Goal: Task Accomplishment & Management: Manage account settings

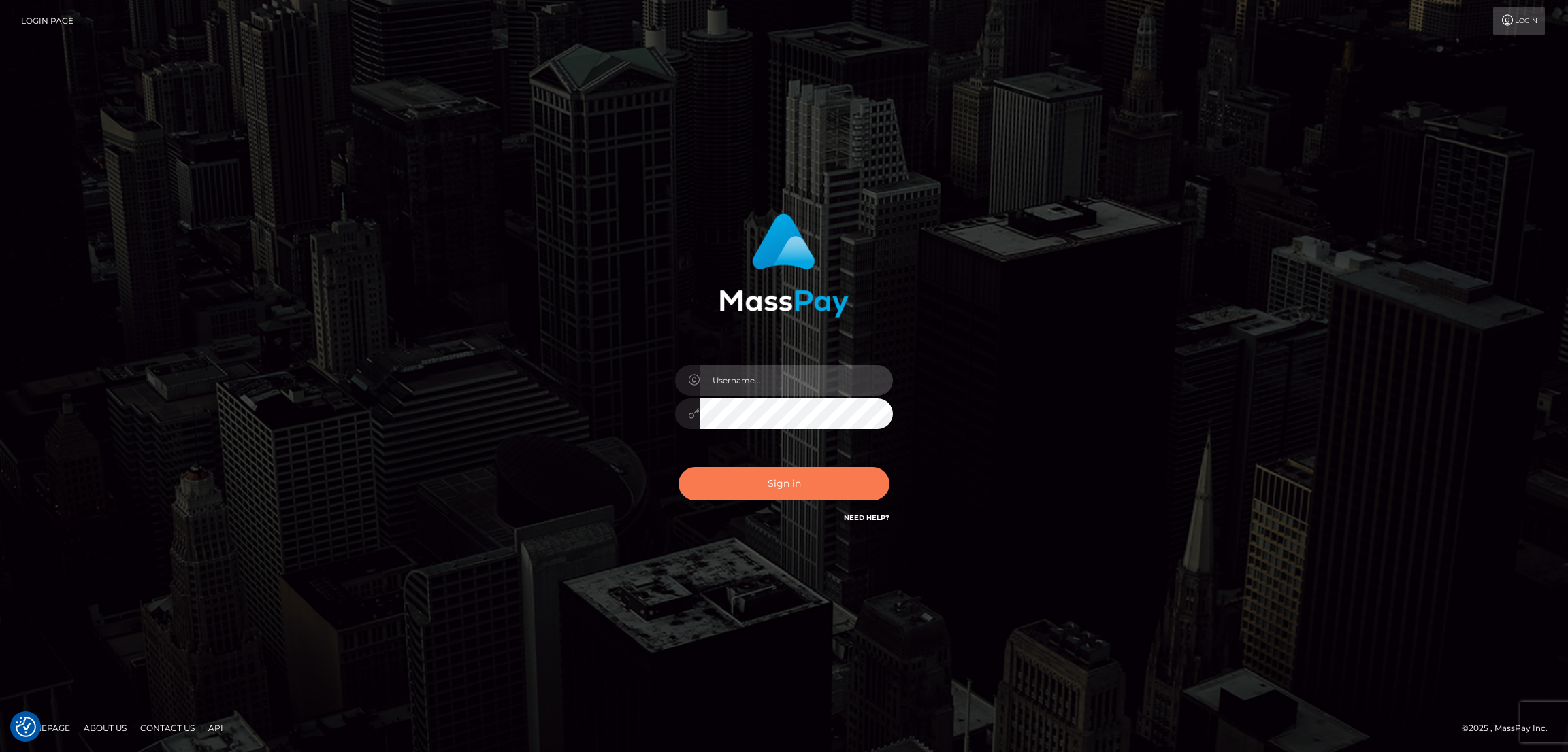
type input "by.es2"
click at [756, 477] on button "Sign in" at bounding box center [784, 483] width 211 height 33
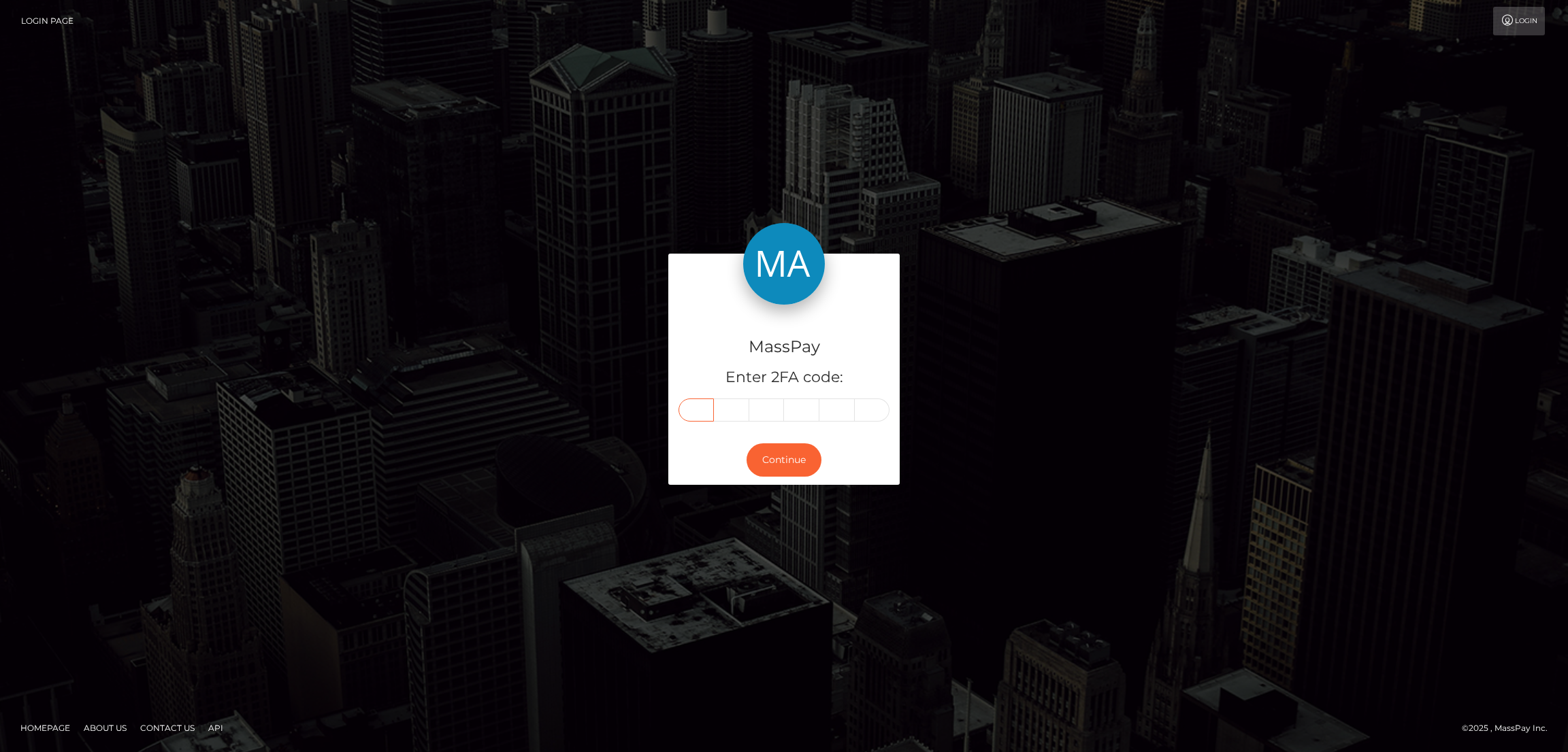
click at [700, 412] on input "text" at bounding box center [696, 409] width 36 height 23
paste input "0"
type input "0"
type input "7"
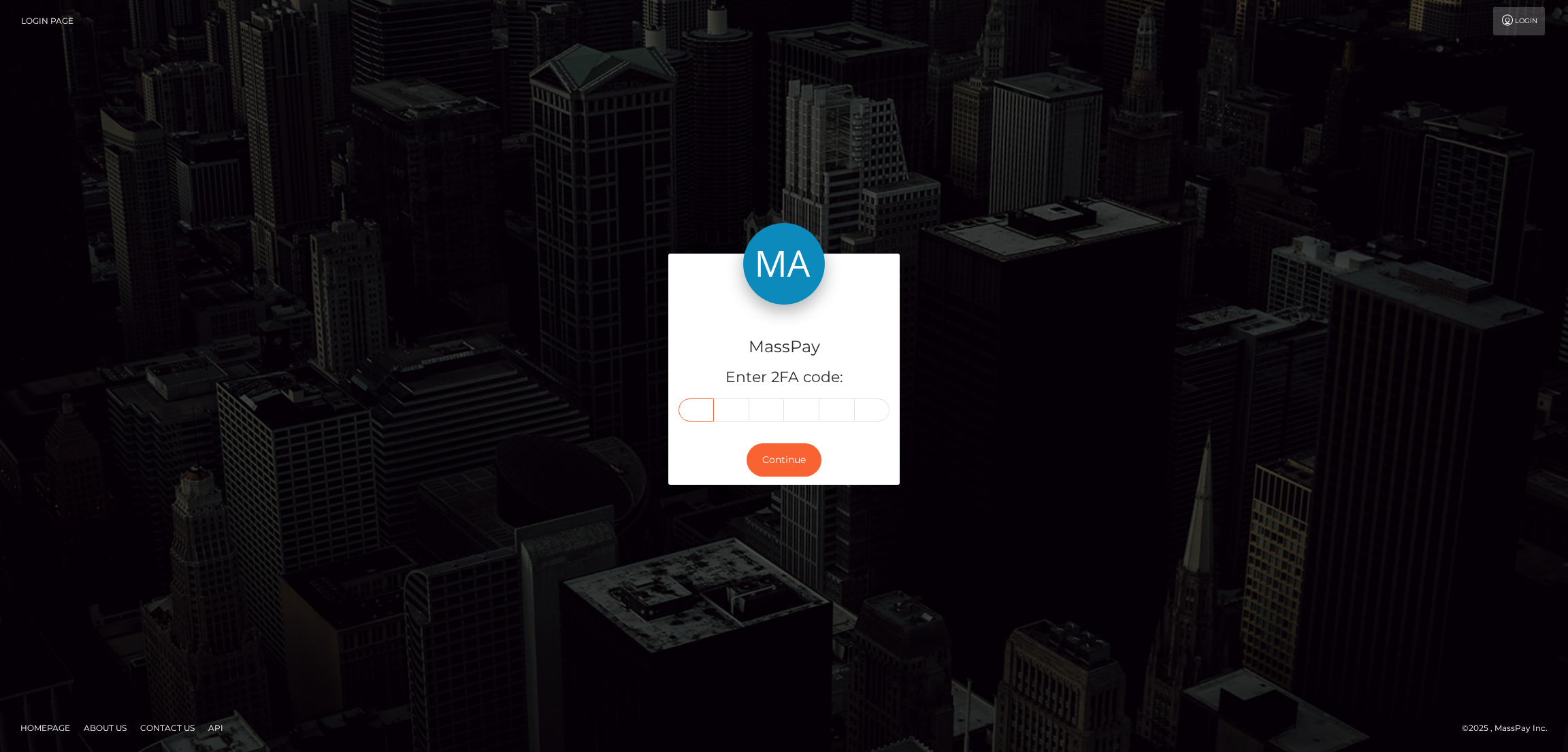
type input "5"
type input "2"
type input "6"
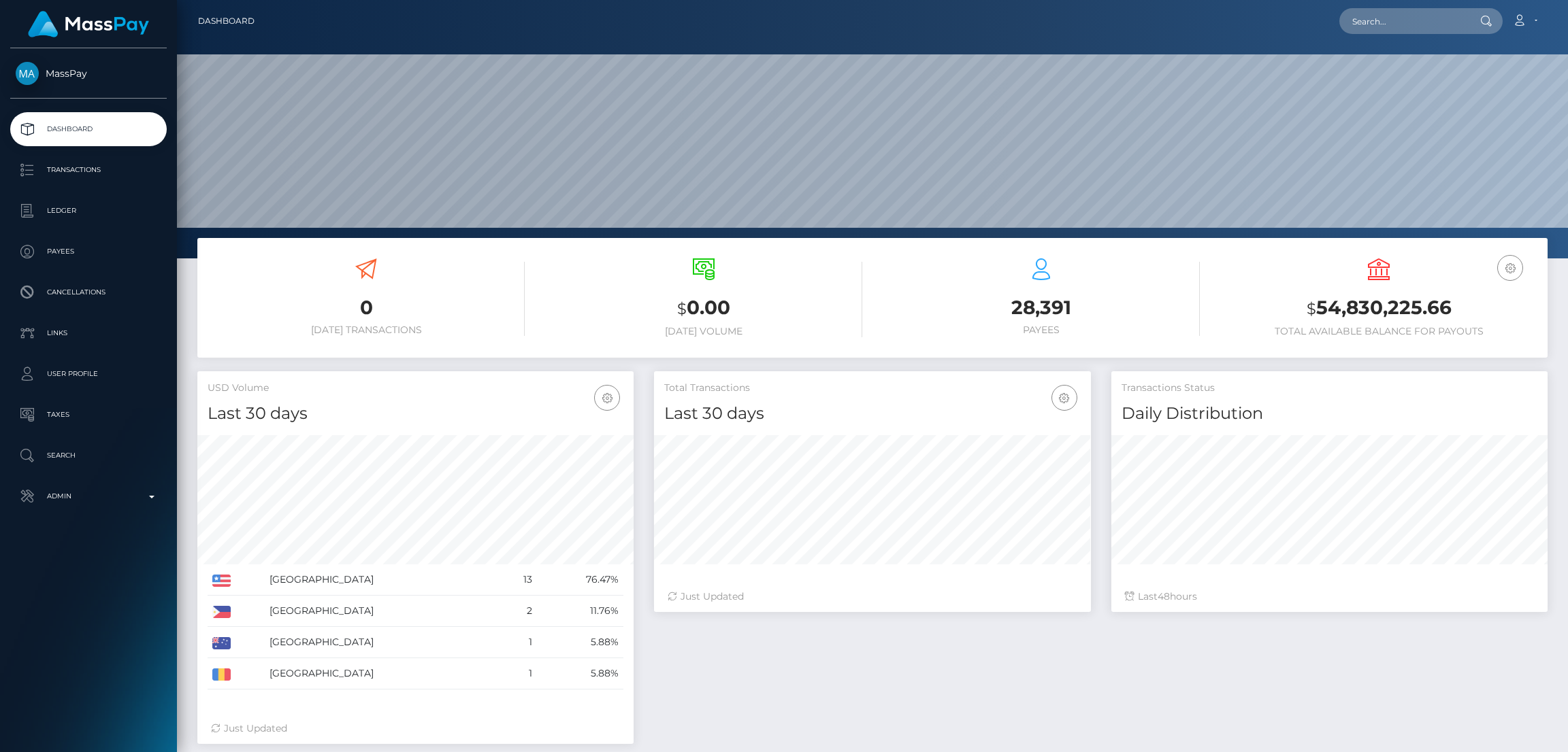
scroll to position [241, 436]
click at [1379, 22] on input "text" at bounding box center [1403, 21] width 128 height 26
paste input "tweety.nicky.vb@gmail.com"
type input "tweety.nicky.vb@gmail.com"
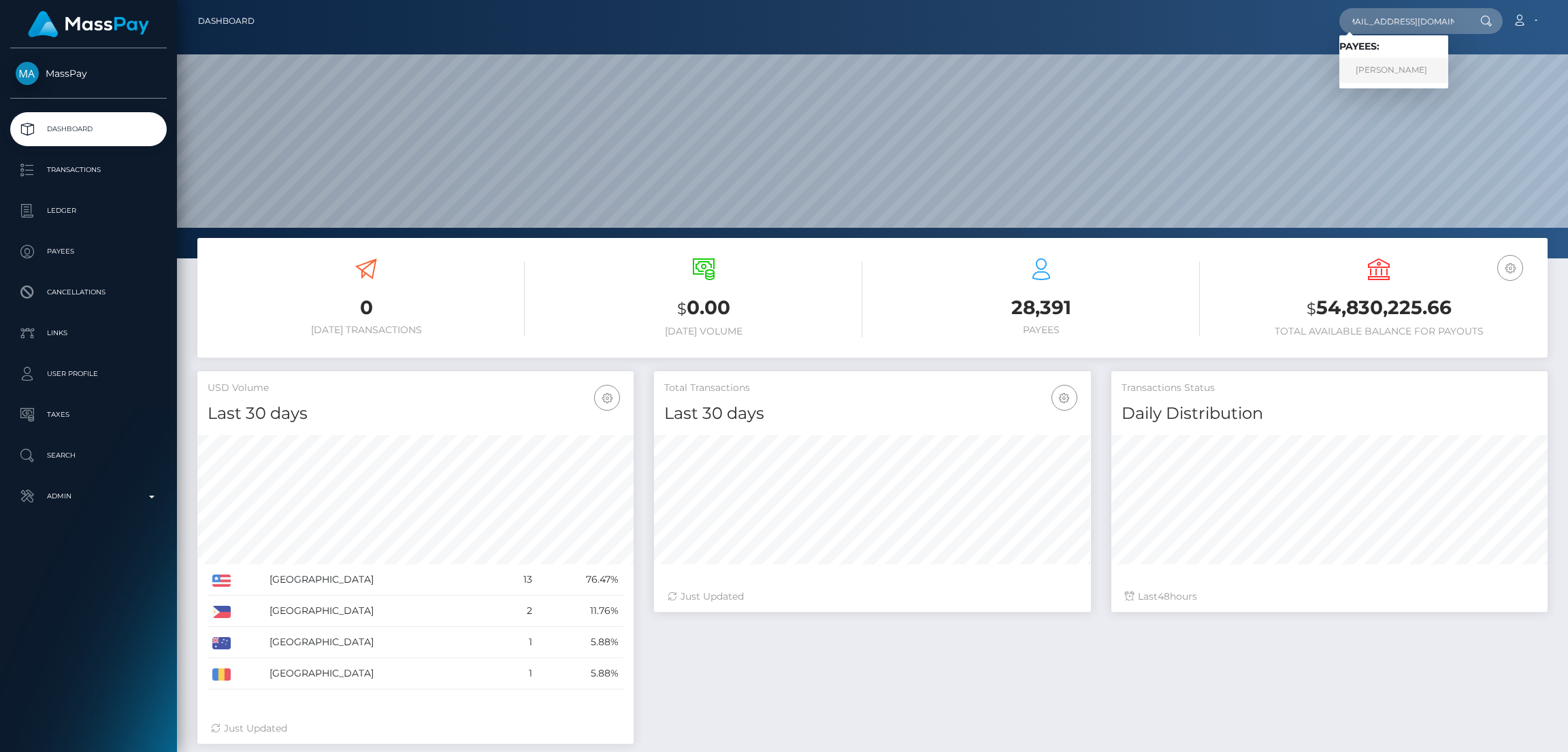
click at [1384, 67] on link "VERONICA DIANE BINNS" at bounding box center [1394, 70] width 109 height 25
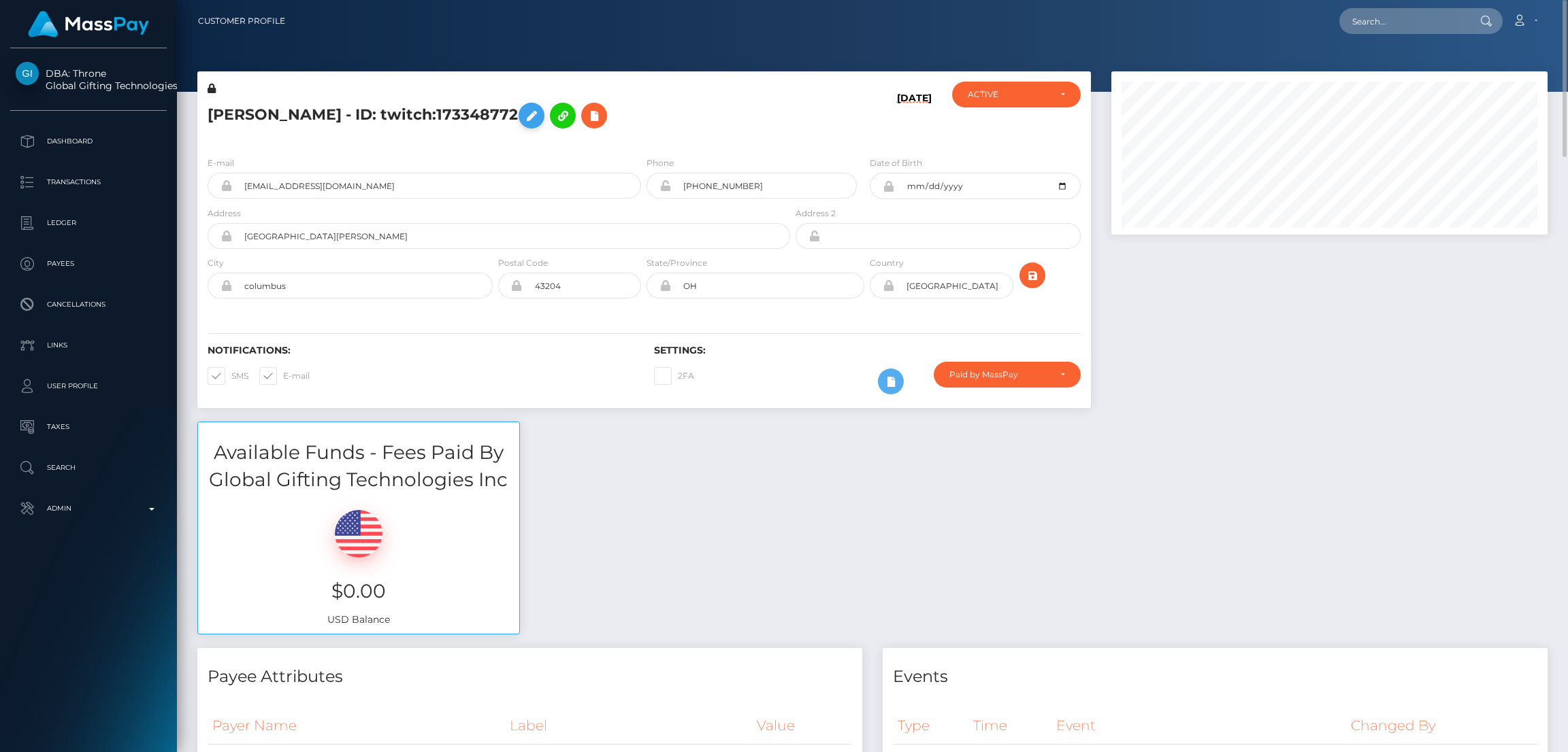
click at [540, 115] on icon at bounding box center [531, 116] width 16 height 17
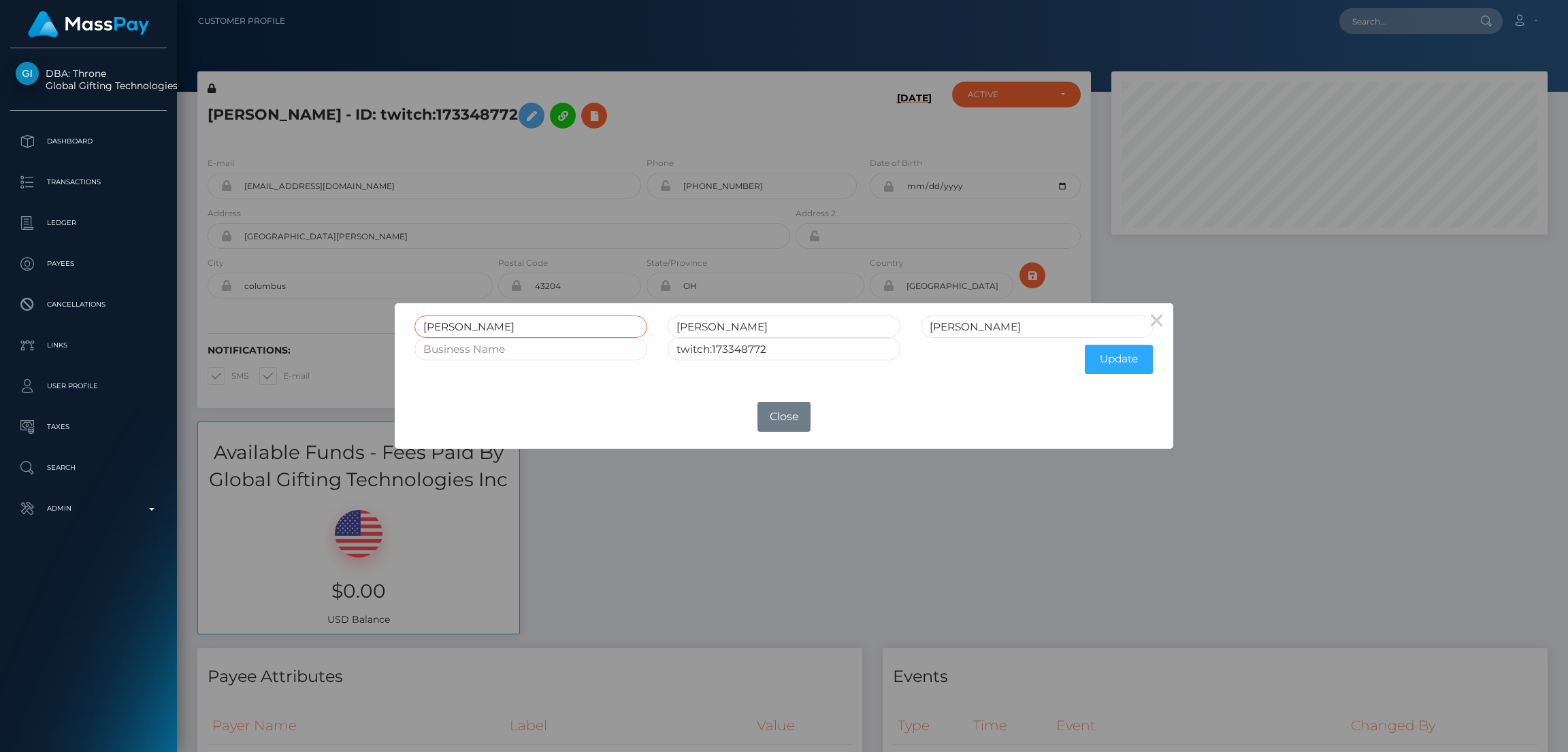
click at [452, 324] on input "VERONICA" at bounding box center [531, 327] width 233 height 23
click at [790, 415] on button "Close" at bounding box center [784, 416] width 53 height 30
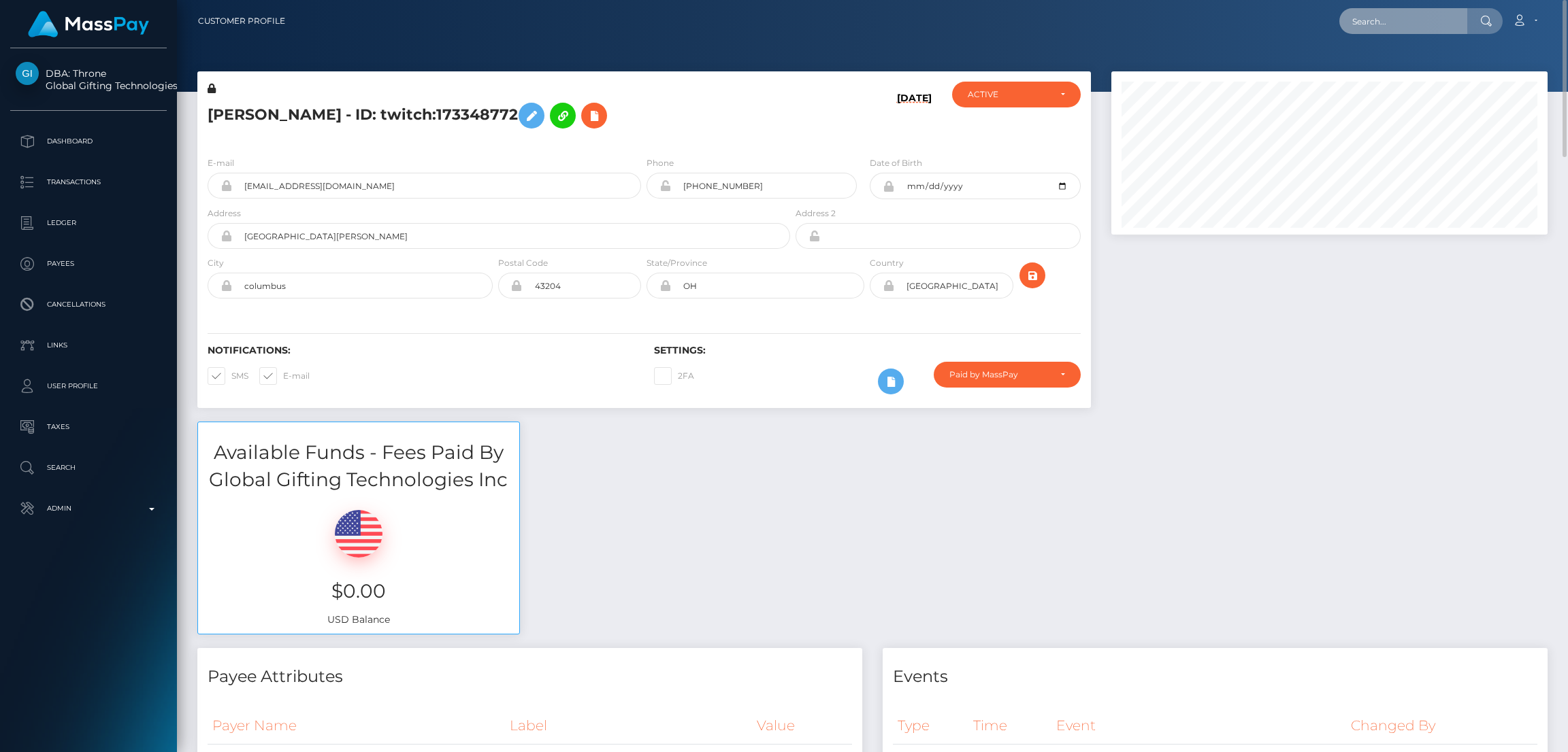
click at [1403, 19] on input "text" at bounding box center [1403, 21] width 128 height 26
paste input "delta.b@gmx.de"
type input "delta.b@gmx.de"
click at [1385, 65] on link "Delta Bausch" at bounding box center [1394, 70] width 109 height 25
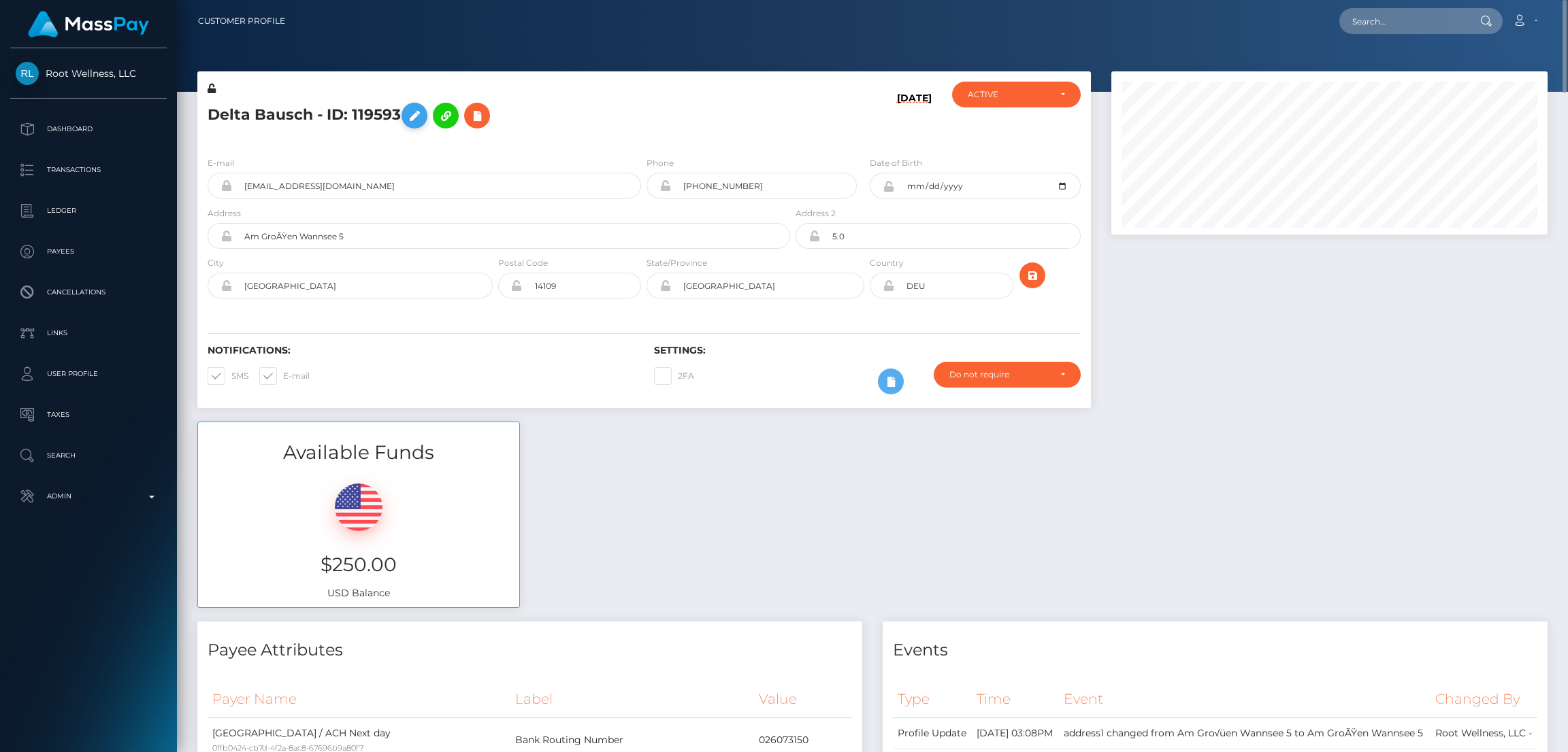
click at [415, 116] on icon at bounding box center [414, 116] width 16 height 17
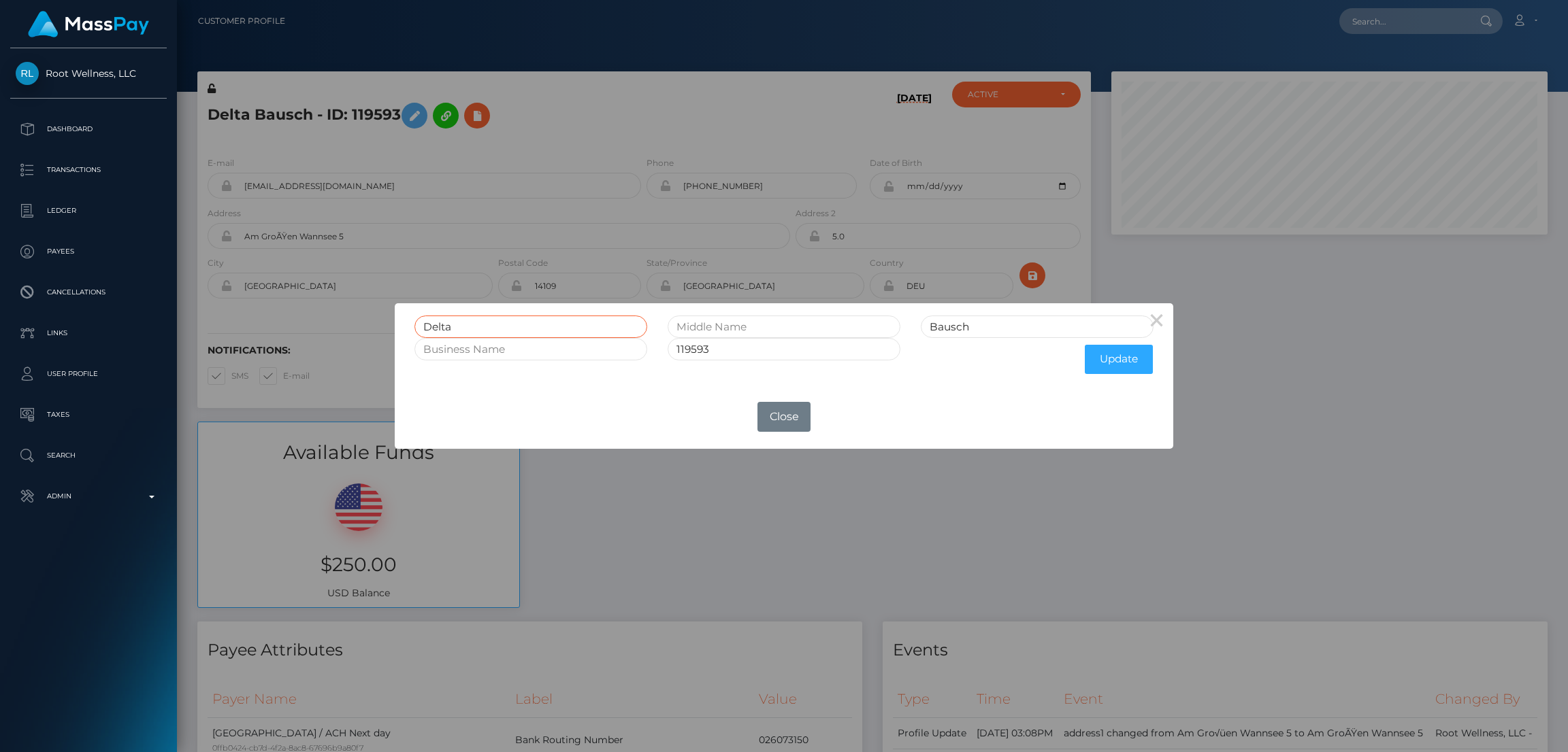
click at [443, 326] on input "Delta" at bounding box center [531, 327] width 233 height 23
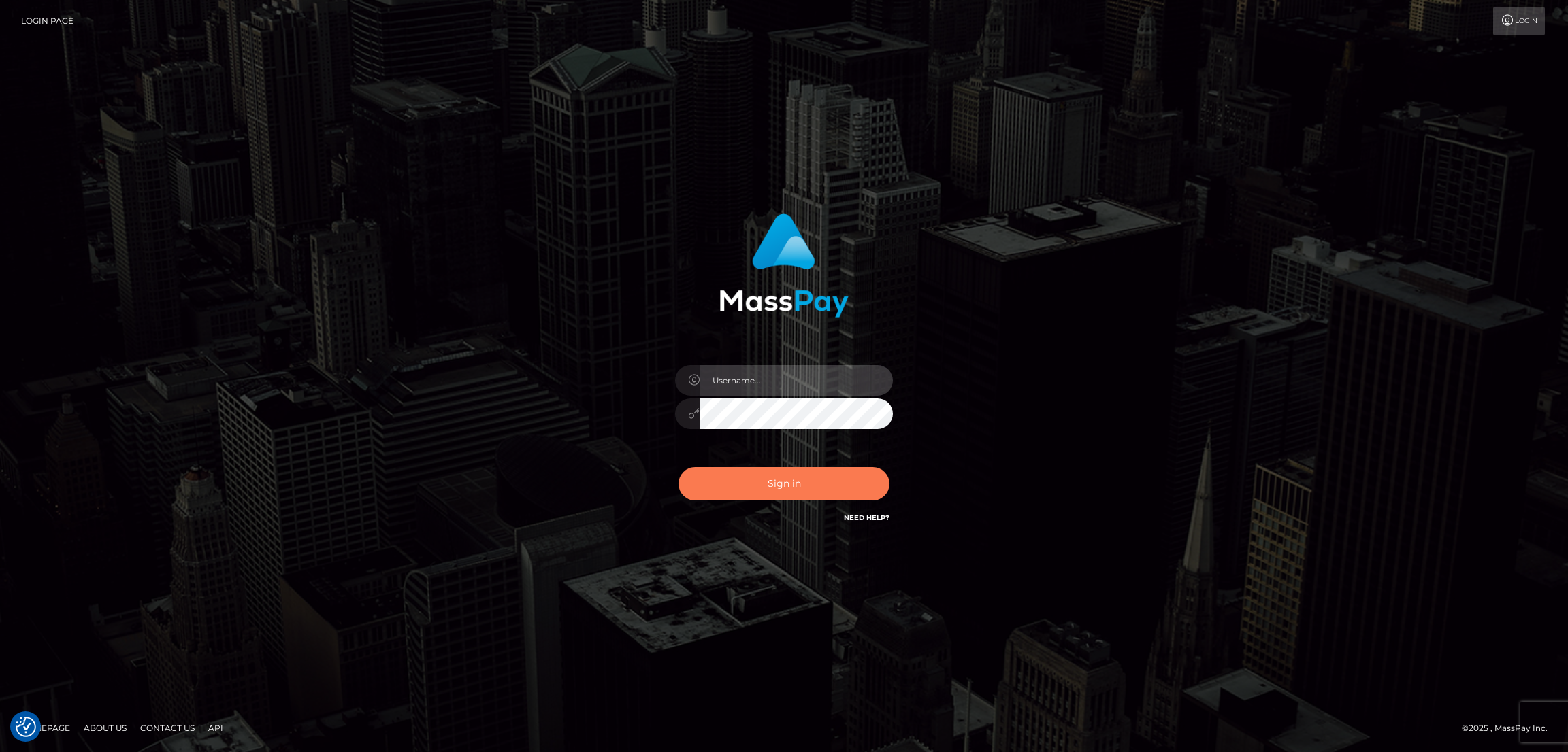
type input "by.es2"
click at [805, 483] on button "Sign in" at bounding box center [784, 483] width 211 height 33
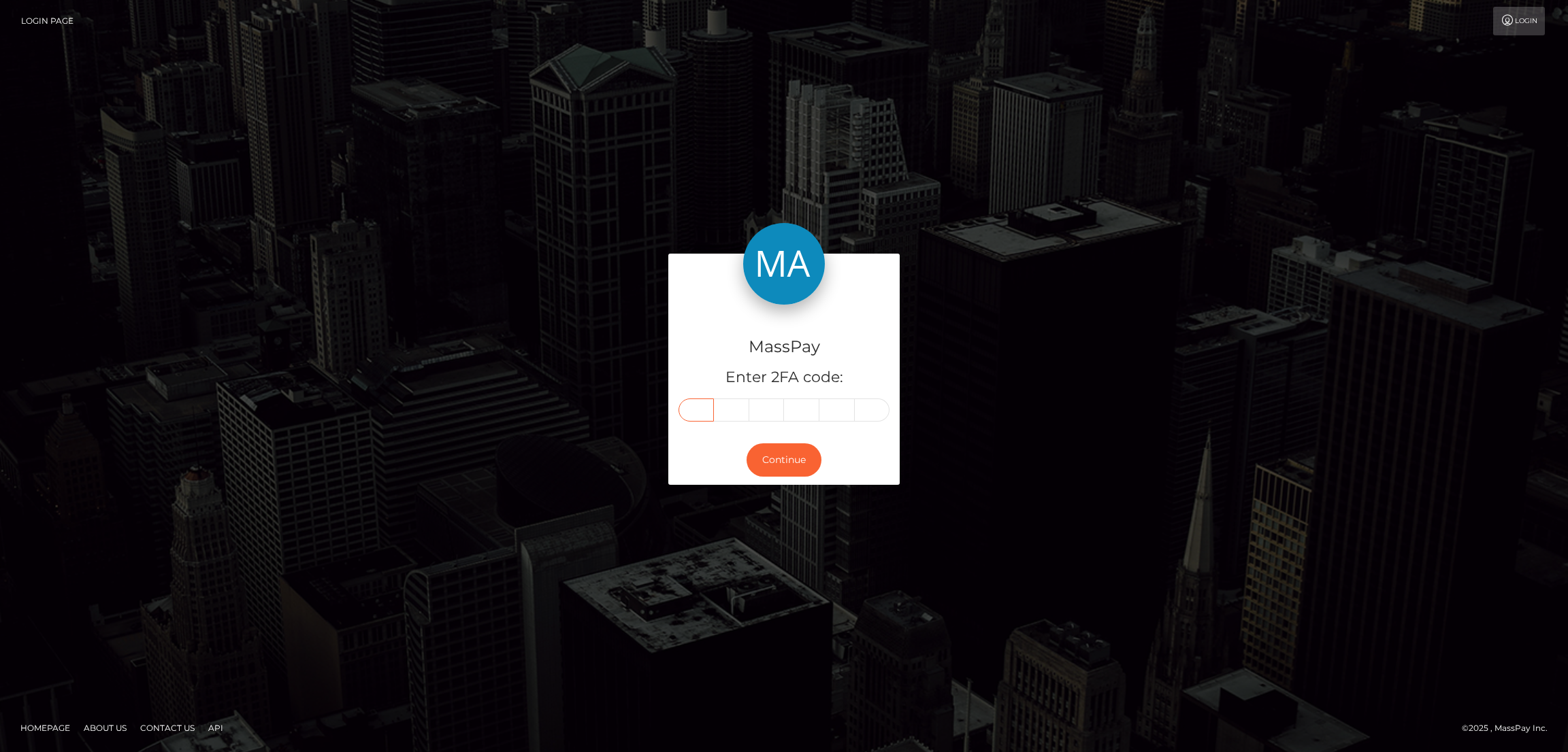
click at [695, 414] on input "text" at bounding box center [696, 409] width 36 height 23
paste input "0"
type input "0"
type input "3"
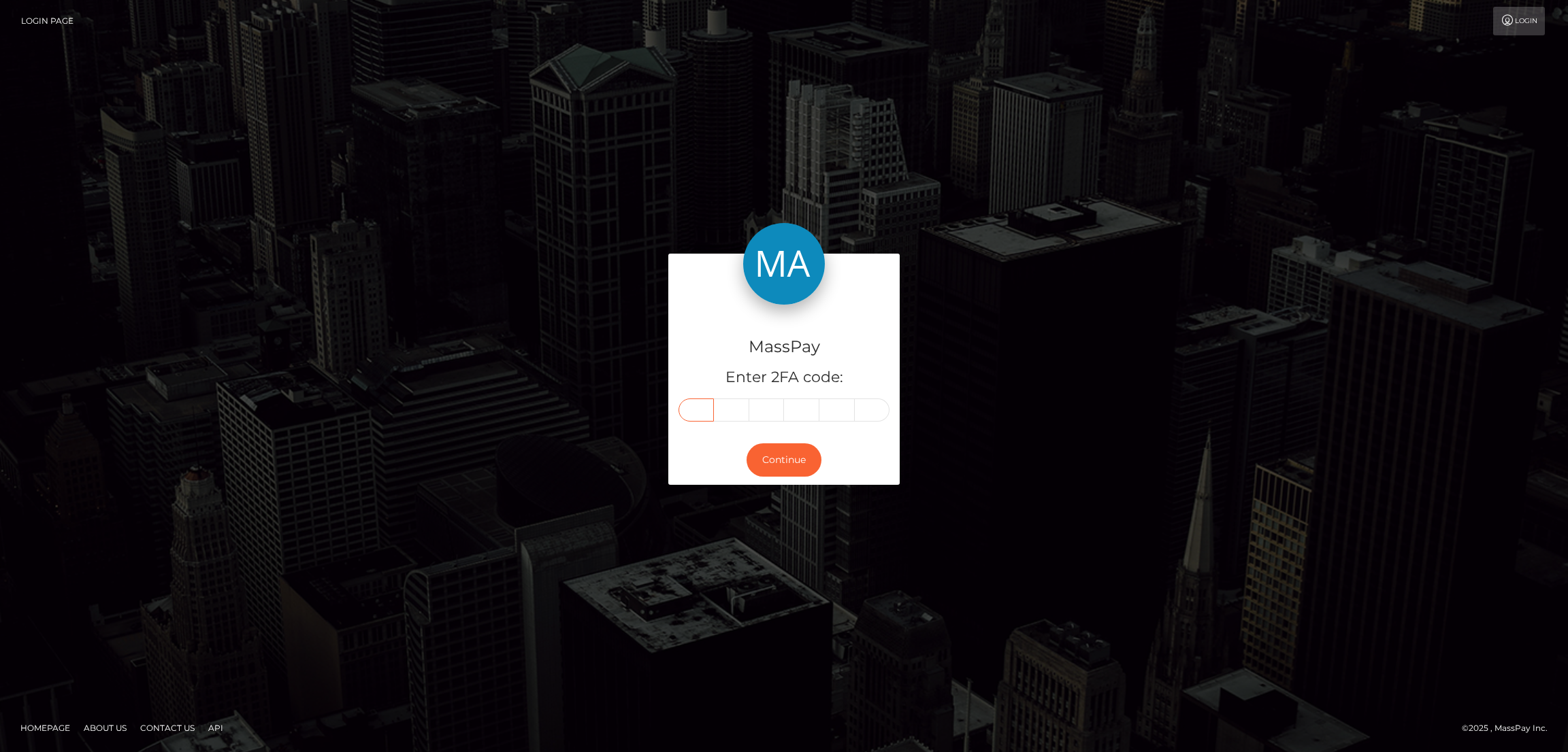
type input "3"
type input "0"
type input "8"
click at [784, 467] on button "Continue" at bounding box center [784, 459] width 74 height 33
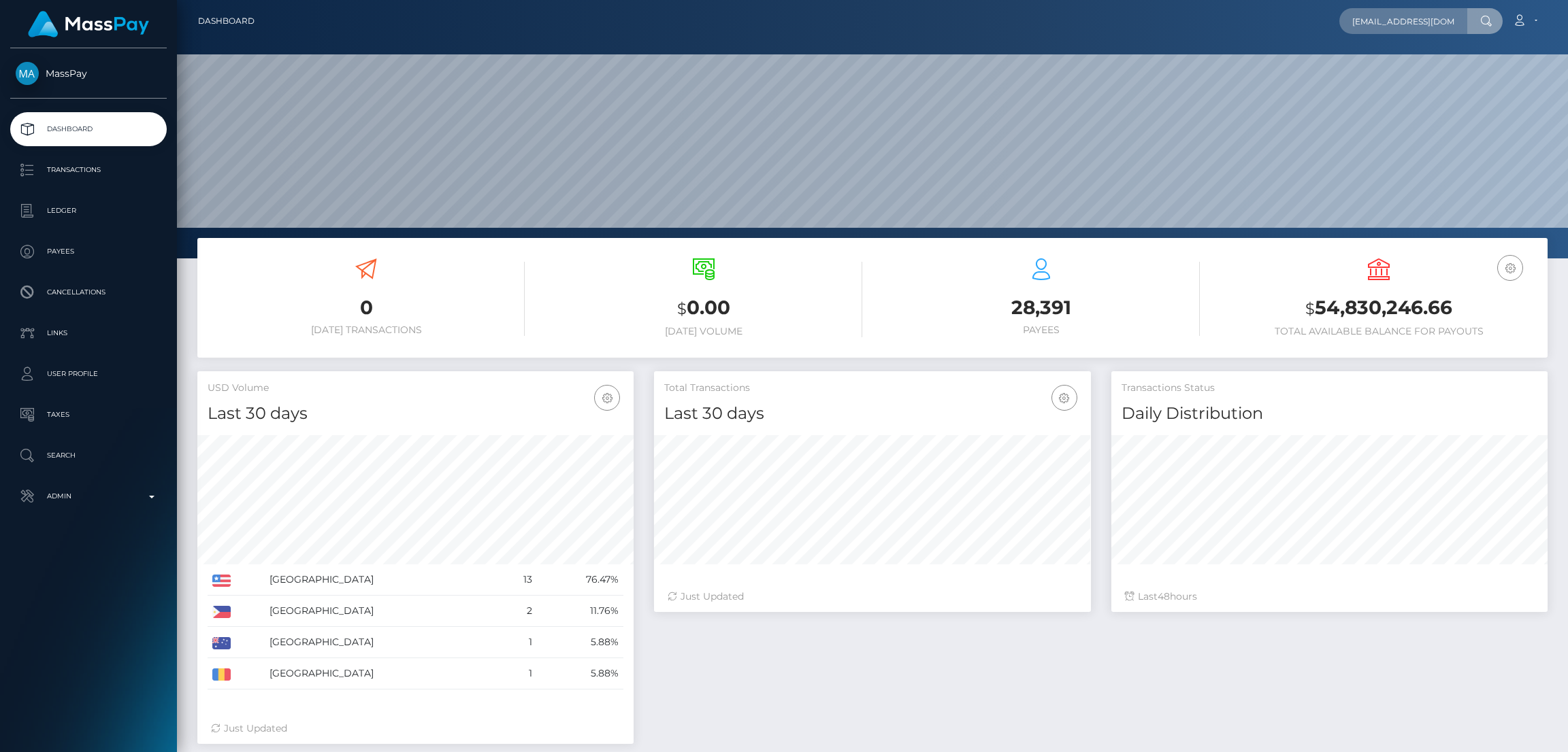
scroll to position [0, 28]
type input "[EMAIL_ADDRESS][DOMAIN_NAME]"
click at [1382, 71] on link "[PERSON_NAME]" at bounding box center [1394, 70] width 109 height 25
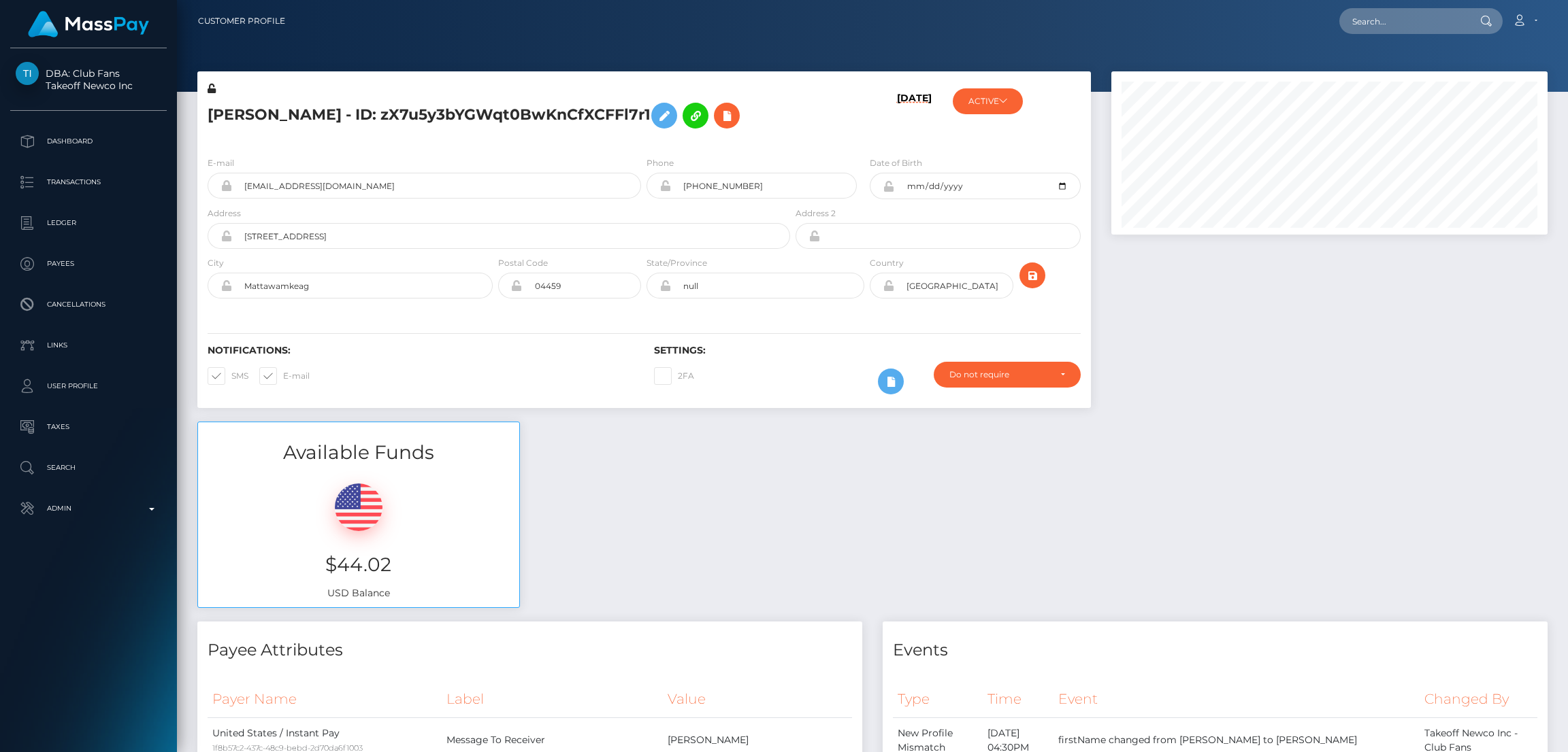
click at [669, 114] on icon at bounding box center [663, 116] width 16 height 17
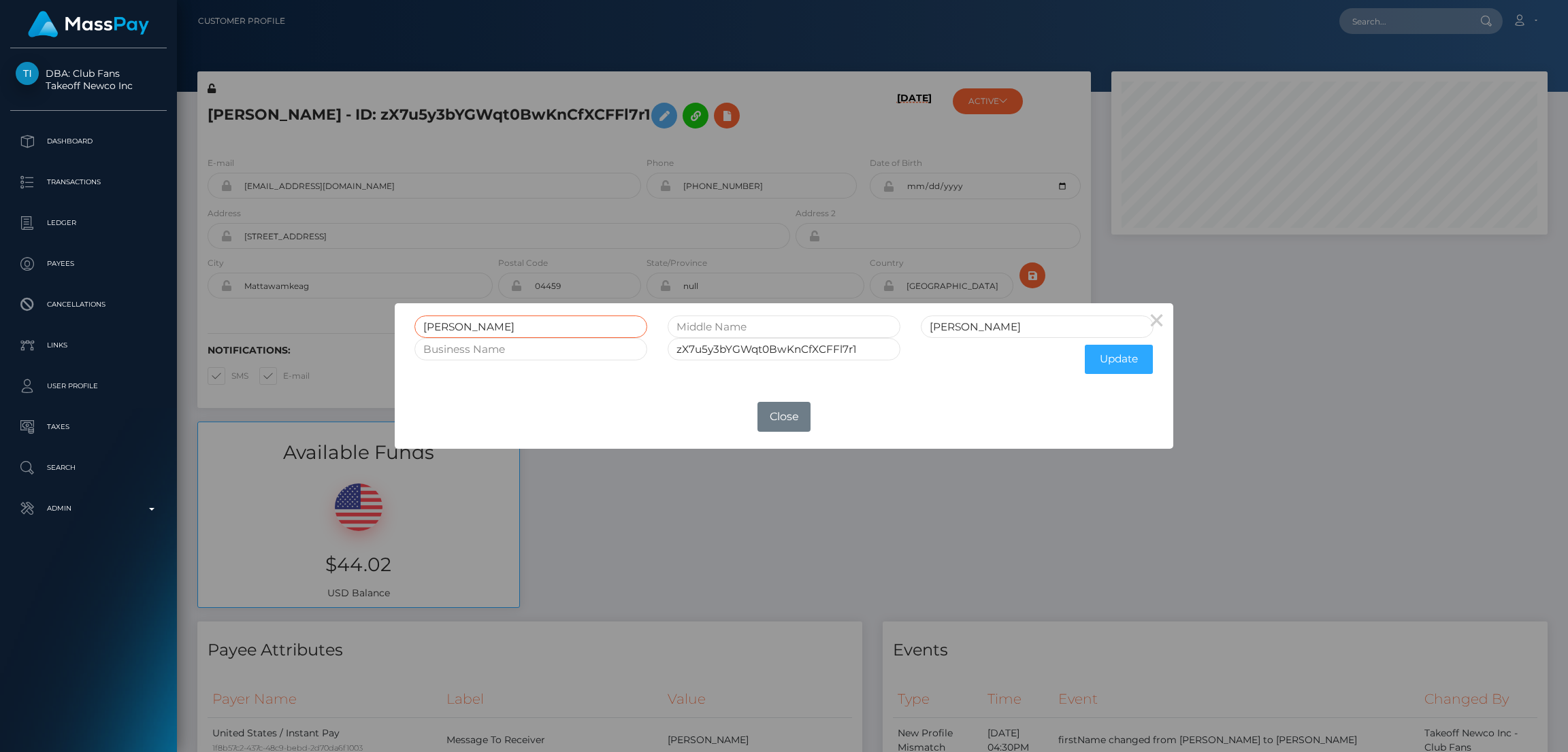
click at [453, 321] on input "Gabrielle" at bounding box center [531, 327] width 233 height 23
click at [778, 413] on button "Close" at bounding box center [784, 416] width 53 height 30
